Goal: Transaction & Acquisition: Purchase product/service

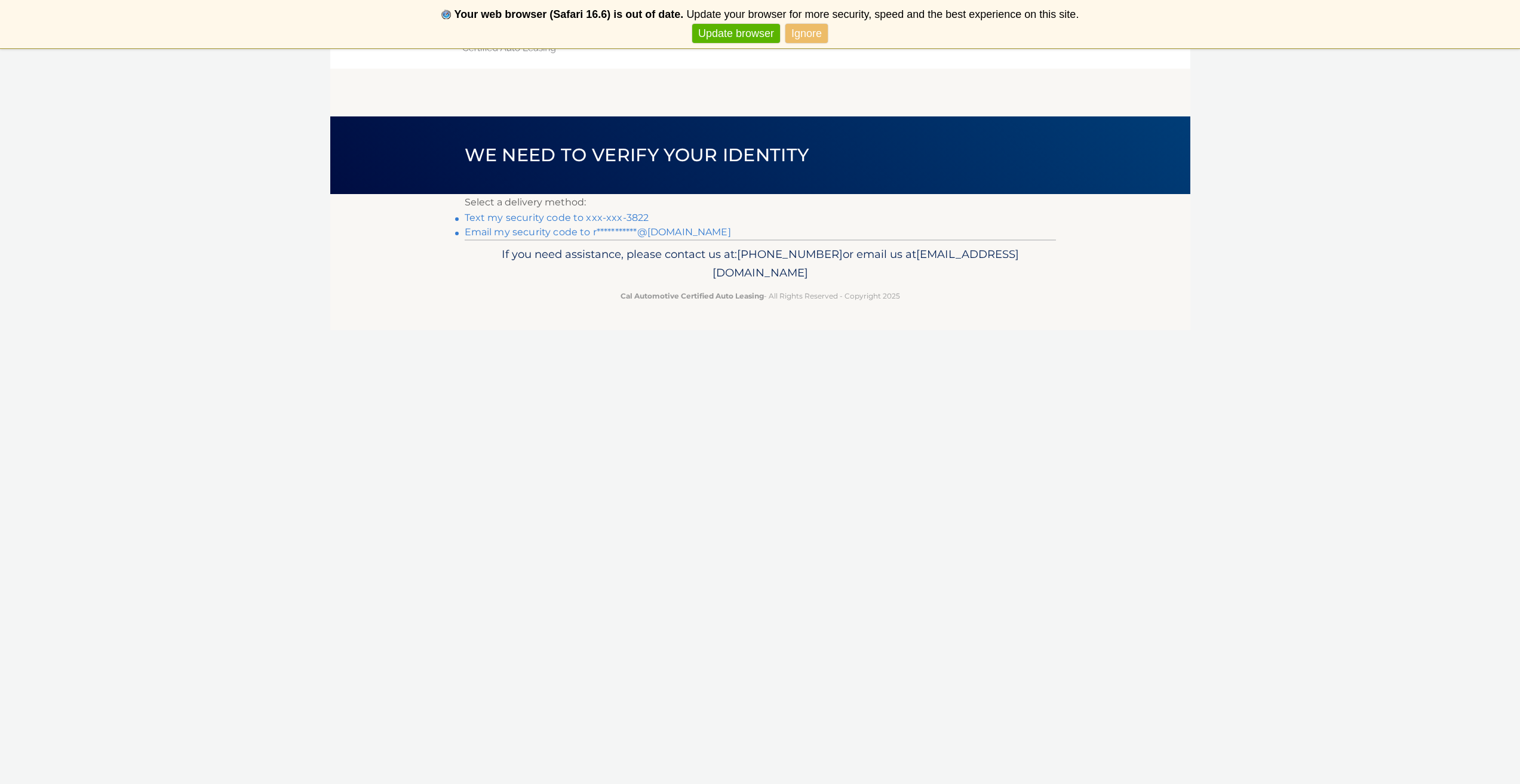
click at [580, 218] on link "Text my security code to xxx-xxx-3822" at bounding box center [557, 218] width 184 height 11
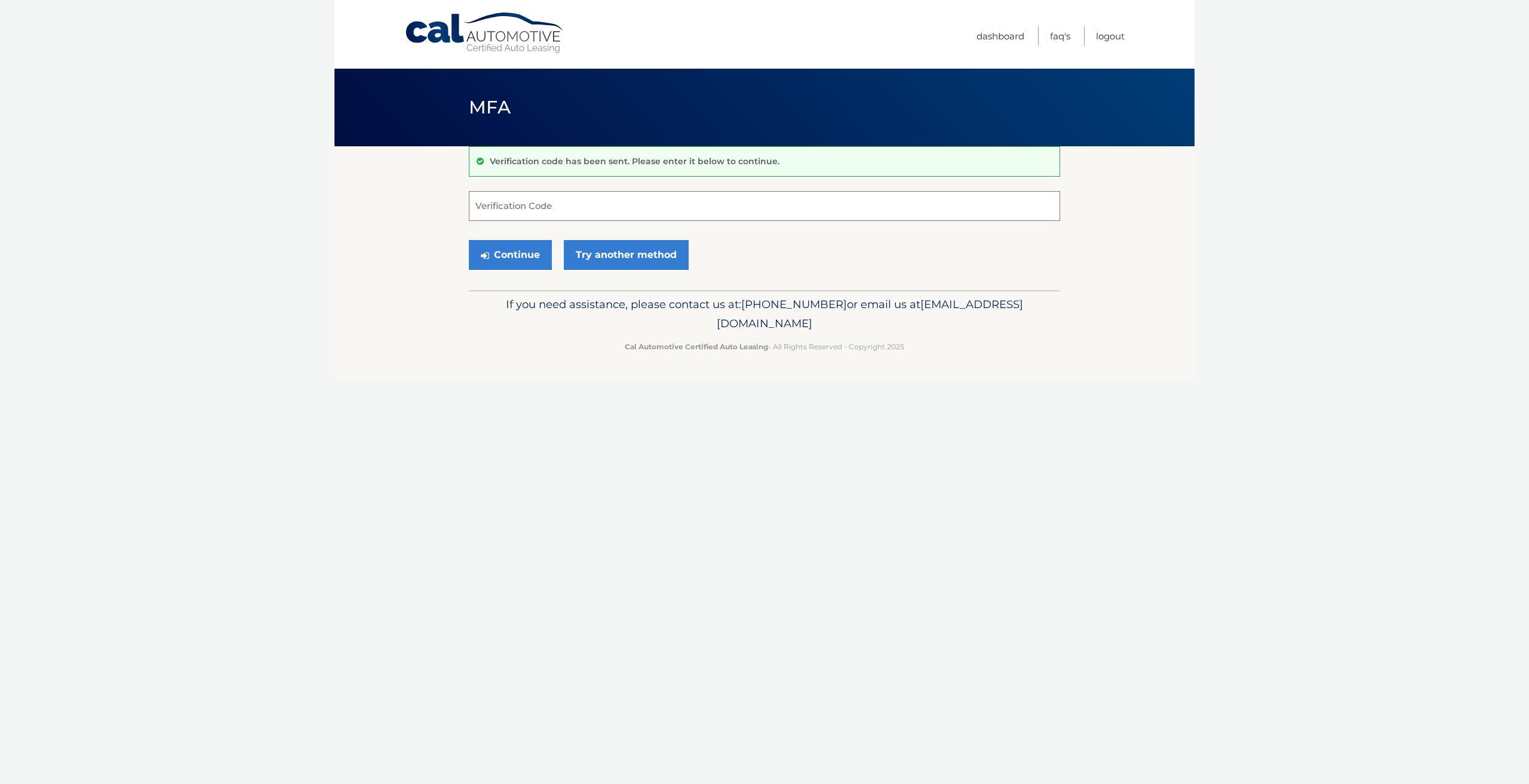
click at [536, 208] on input "Verification Code" at bounding box center [764, 206] width 591 height 30
type input "803230"
click at [494, 252] on button "Continue" at bounding box center [510, 255] width 83 height 30
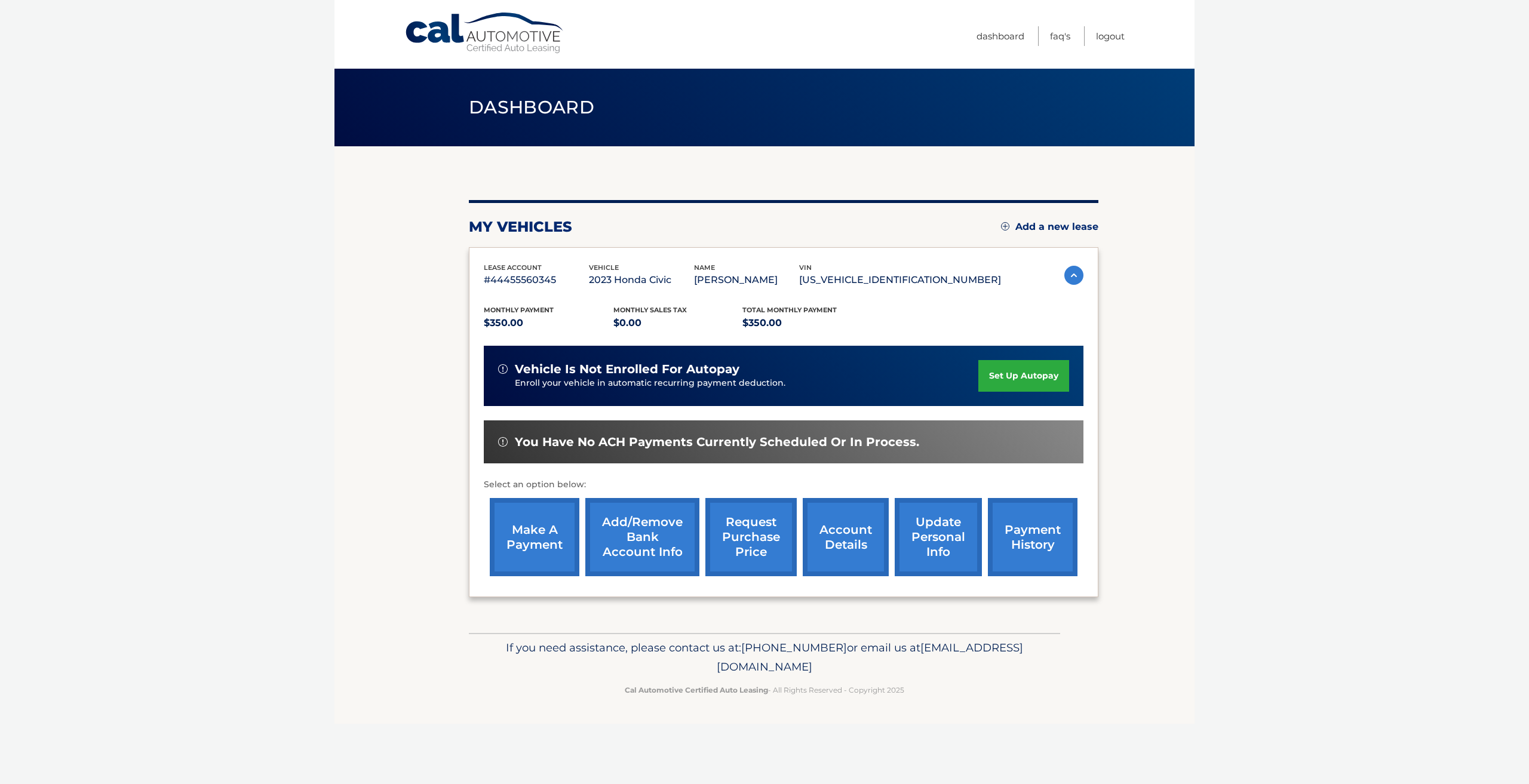
click at [517, 537] on link "make a payment" at bounding box center [534, 537] width 89 height 78
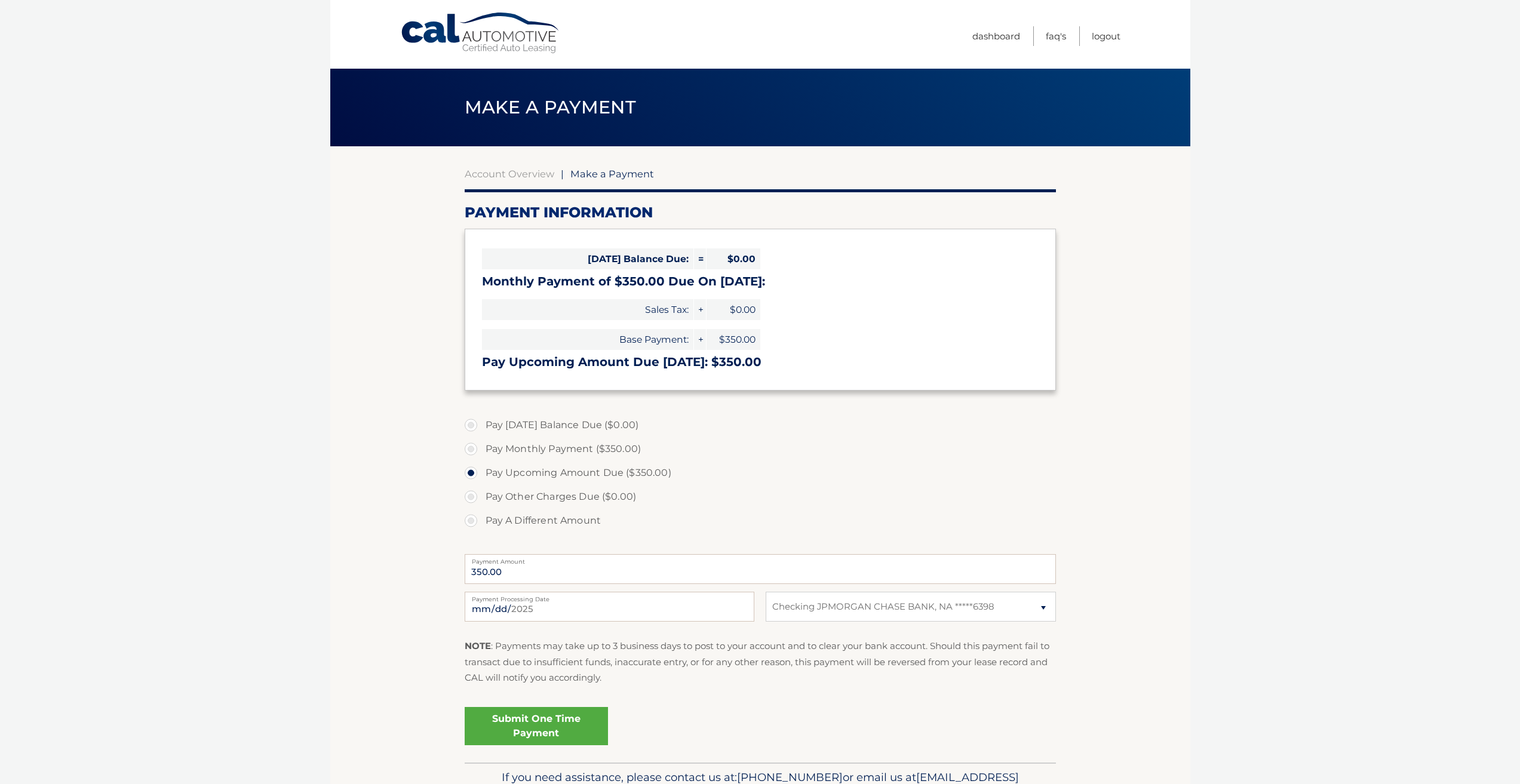
select select "Mjk0MTdjNTYtNTRjYy00MDk0LWFlZjAtY2EwMWEzZjhkODY2"
click at [547, 718] on link "Submit One Time Payment" at bounding box center [536, 726] width 144 height 38
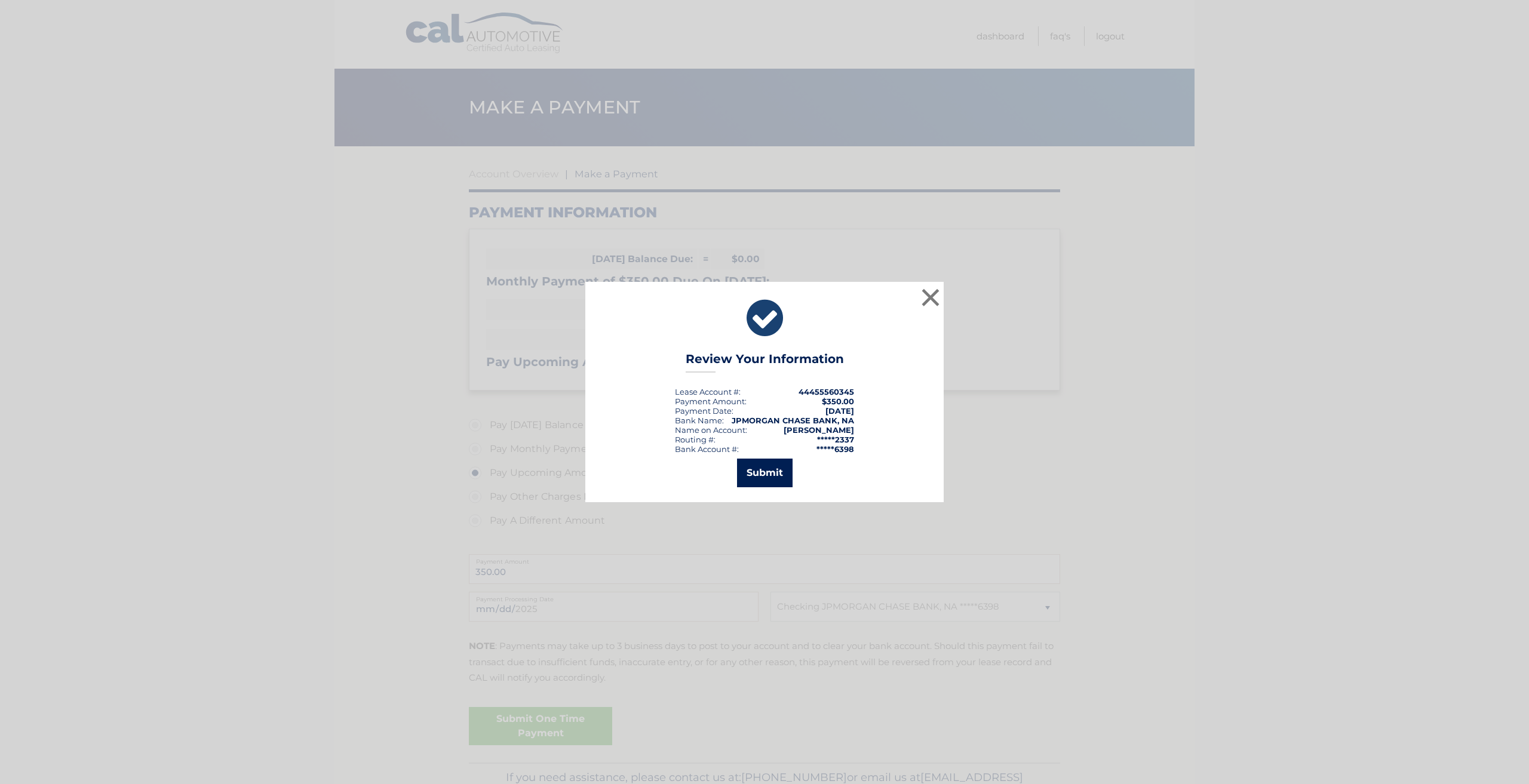
click at [764, 470] on button "Submit" at bounding box center [765, 473] width 55 height 29
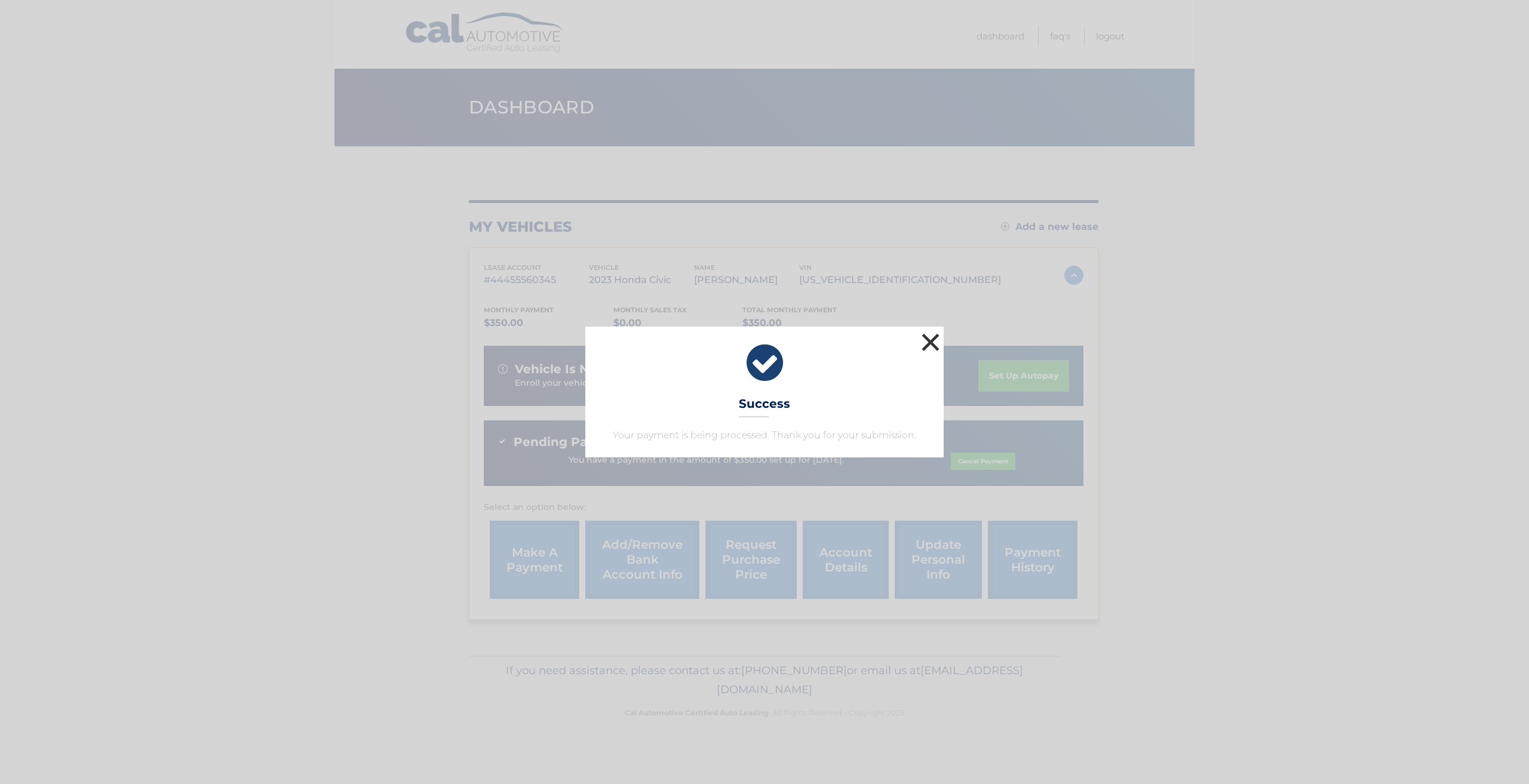
click at [932, 338] on button "×" at bounding box center [930, 342] width 24 height 24
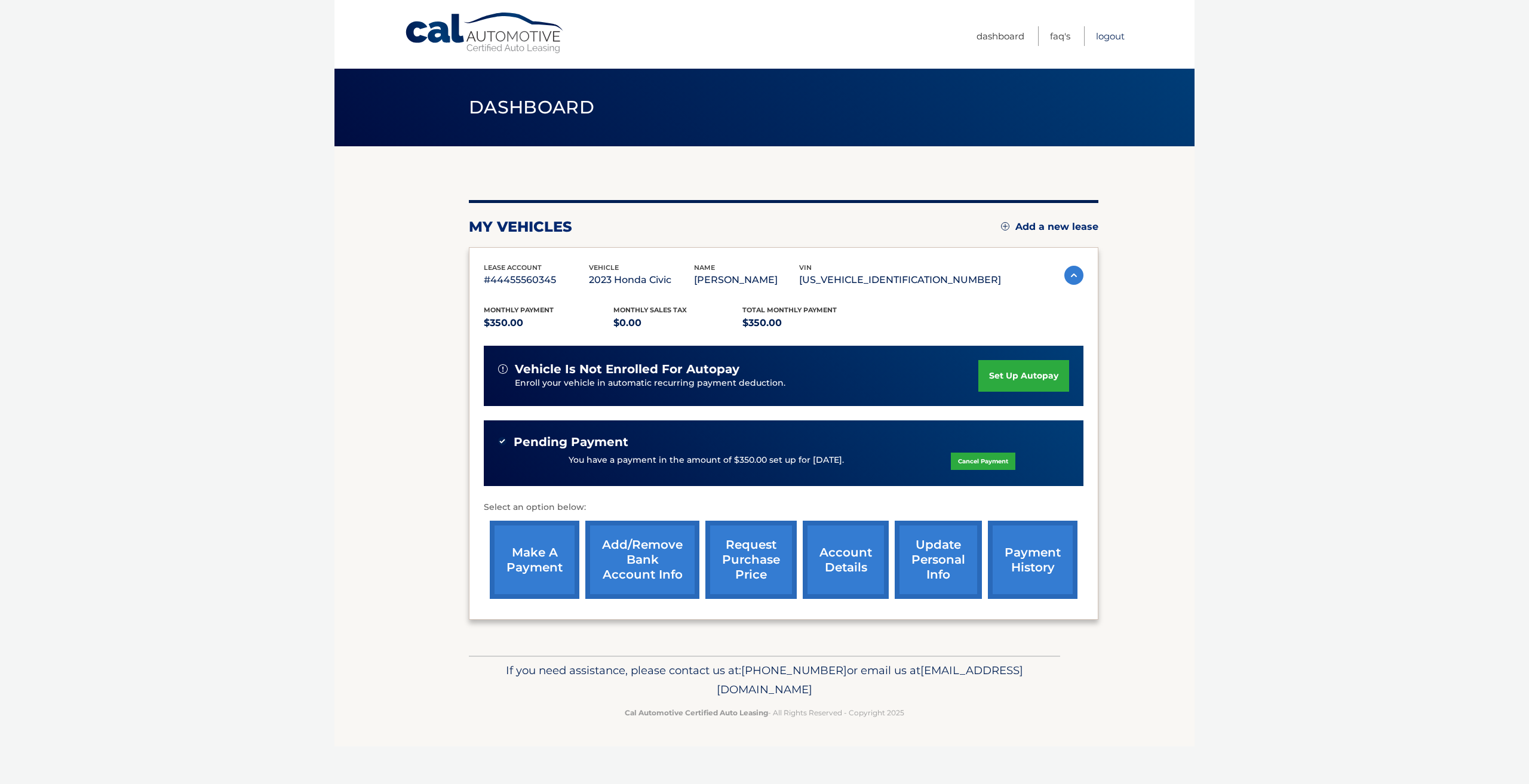
click at [1109, 39] on link "Logout" at bounding box center [1110, 36] width 29 height 20
